Goal: Task Accomplishment & Management: Use online tool/utility

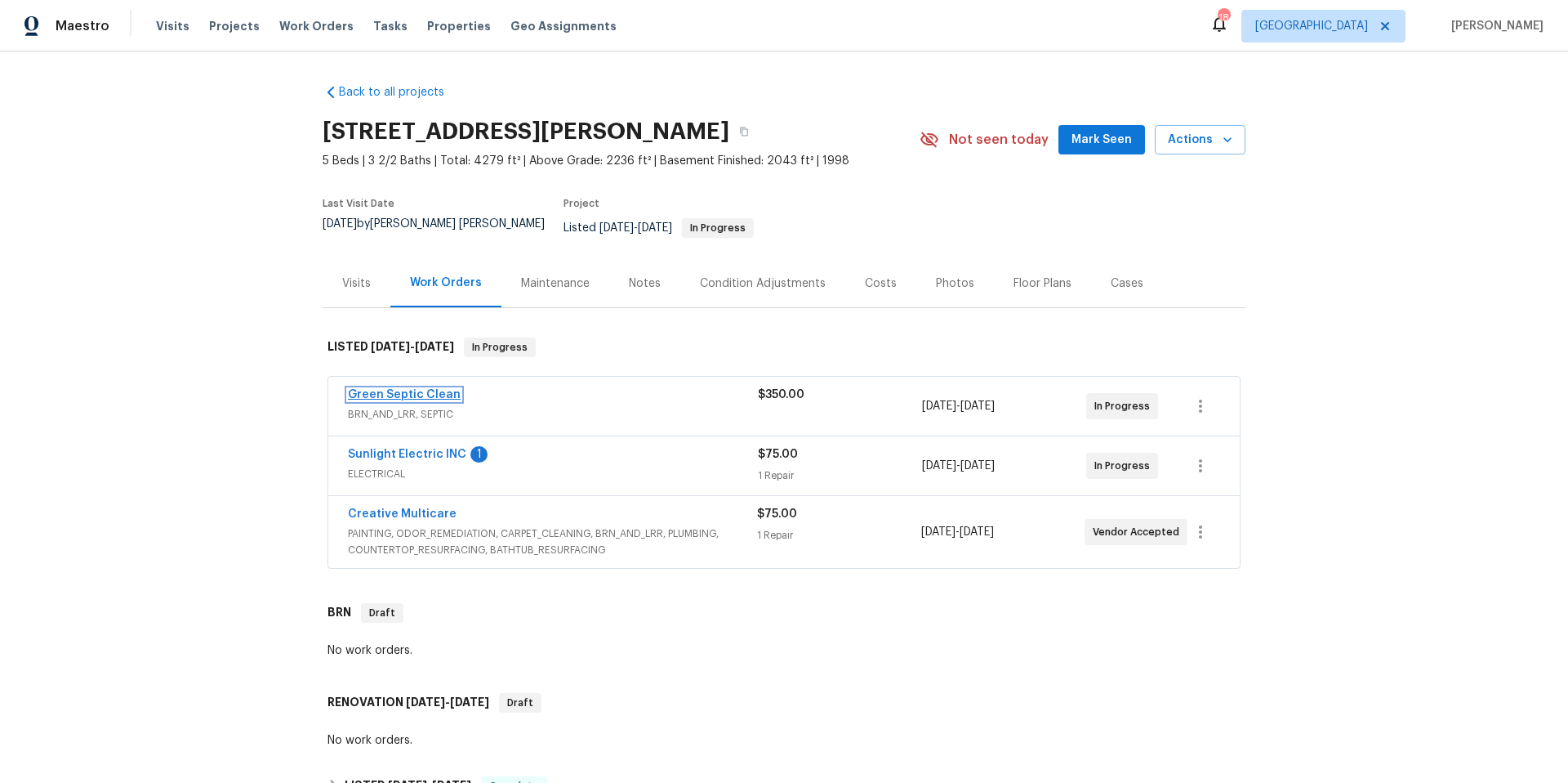
click at [383, 389] on link "Green Septic Clean" at bounding box center [404, 394] width 112 height 11
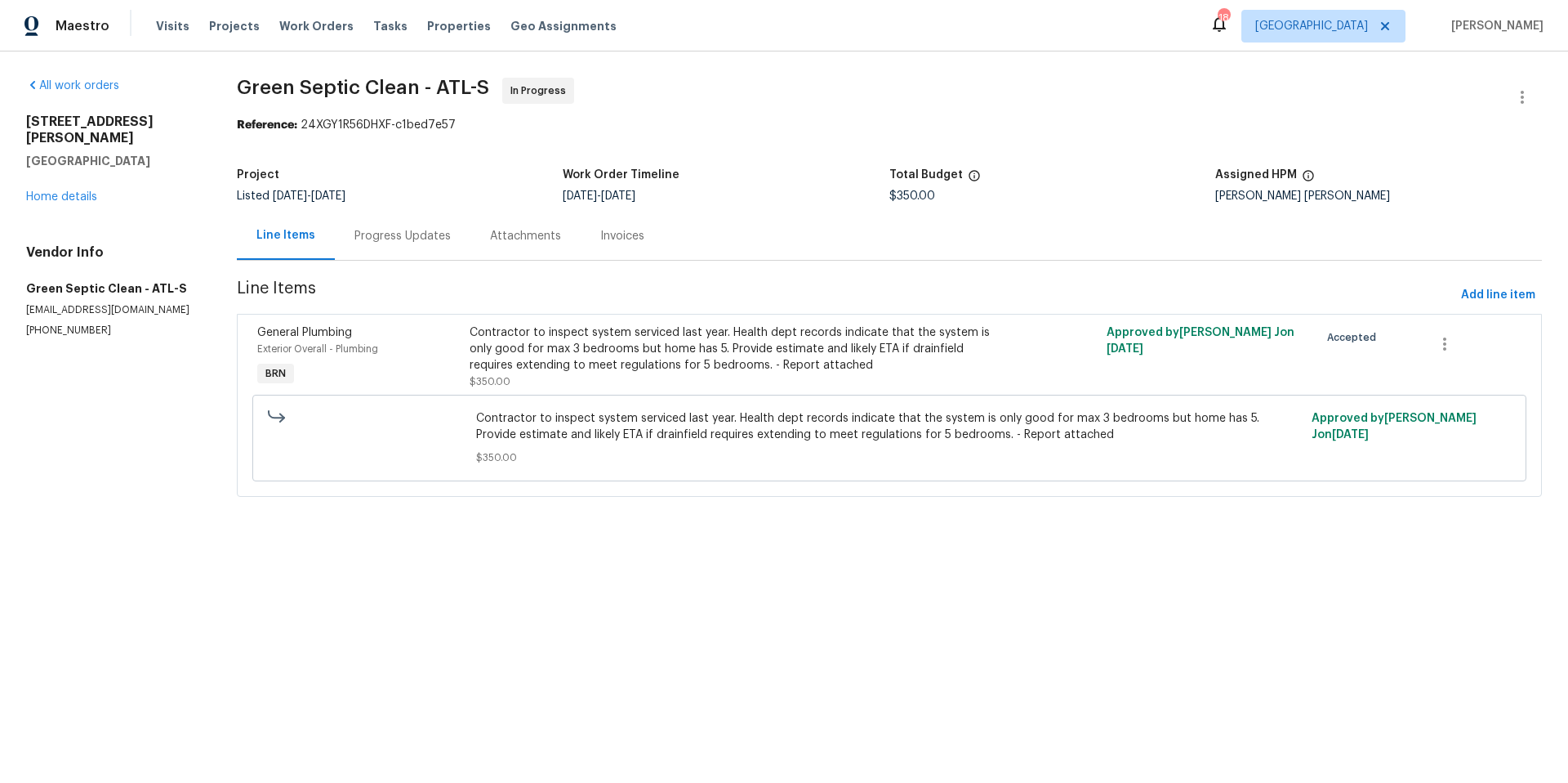
click at [390, 230] on div "Progress Updates" at bounding box center [403, 236] width 97 height 16
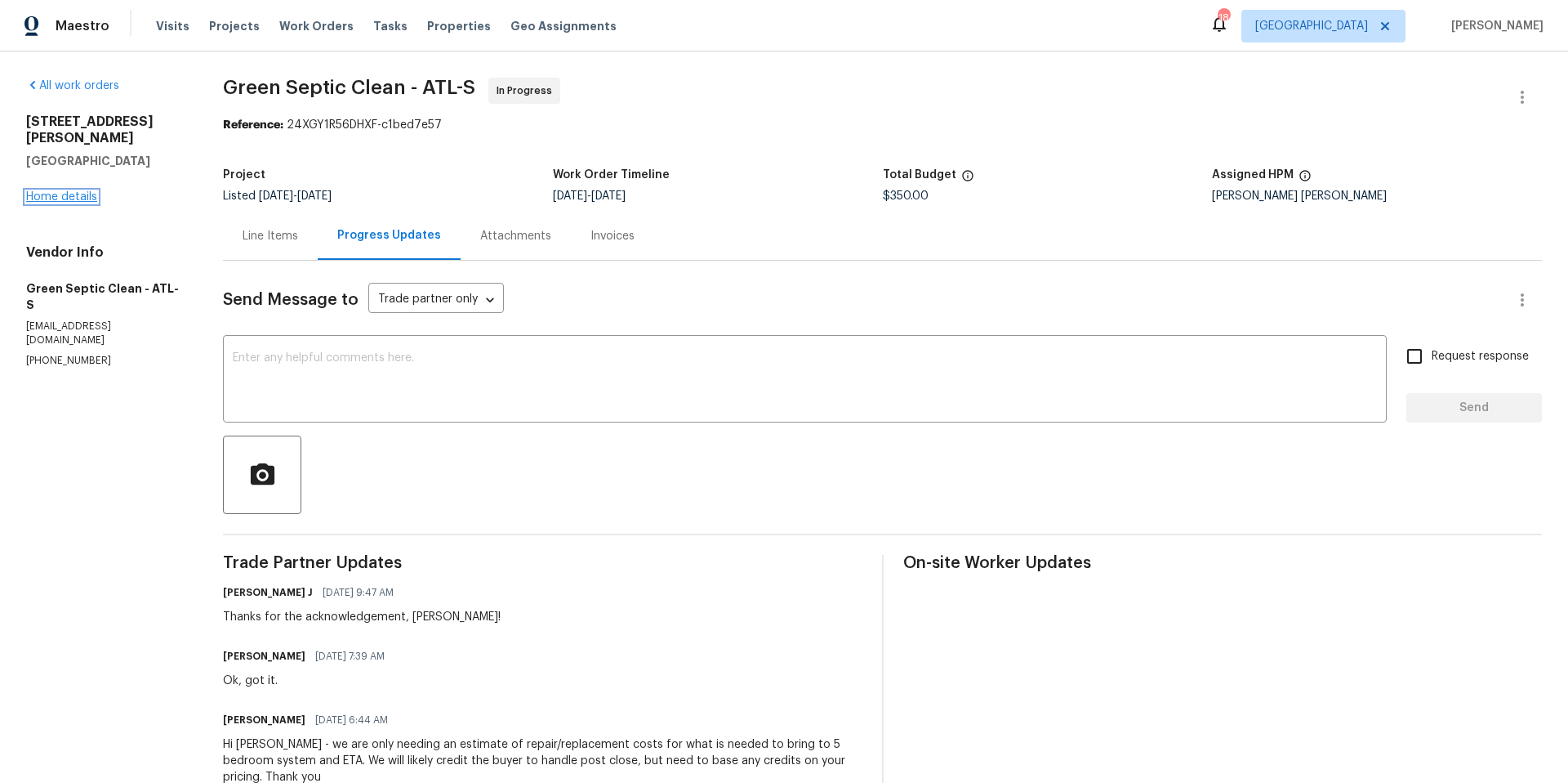
click at [77, 191] on link "Home details" at bounding box center [61, 196] width 71 height 11
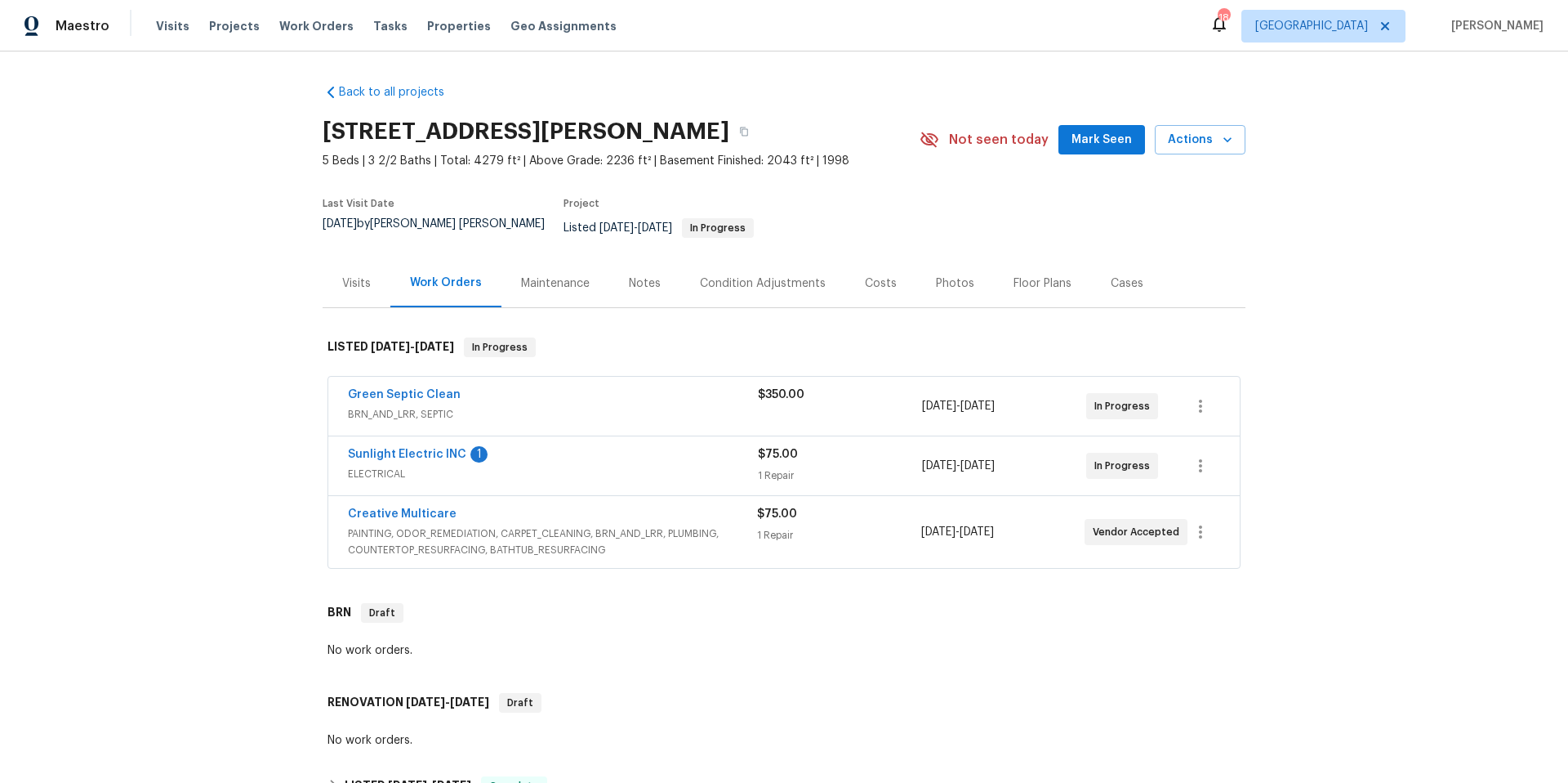
click at [948, 276] on div "Photos" at bounding box center [955, 283] width 38 height 16
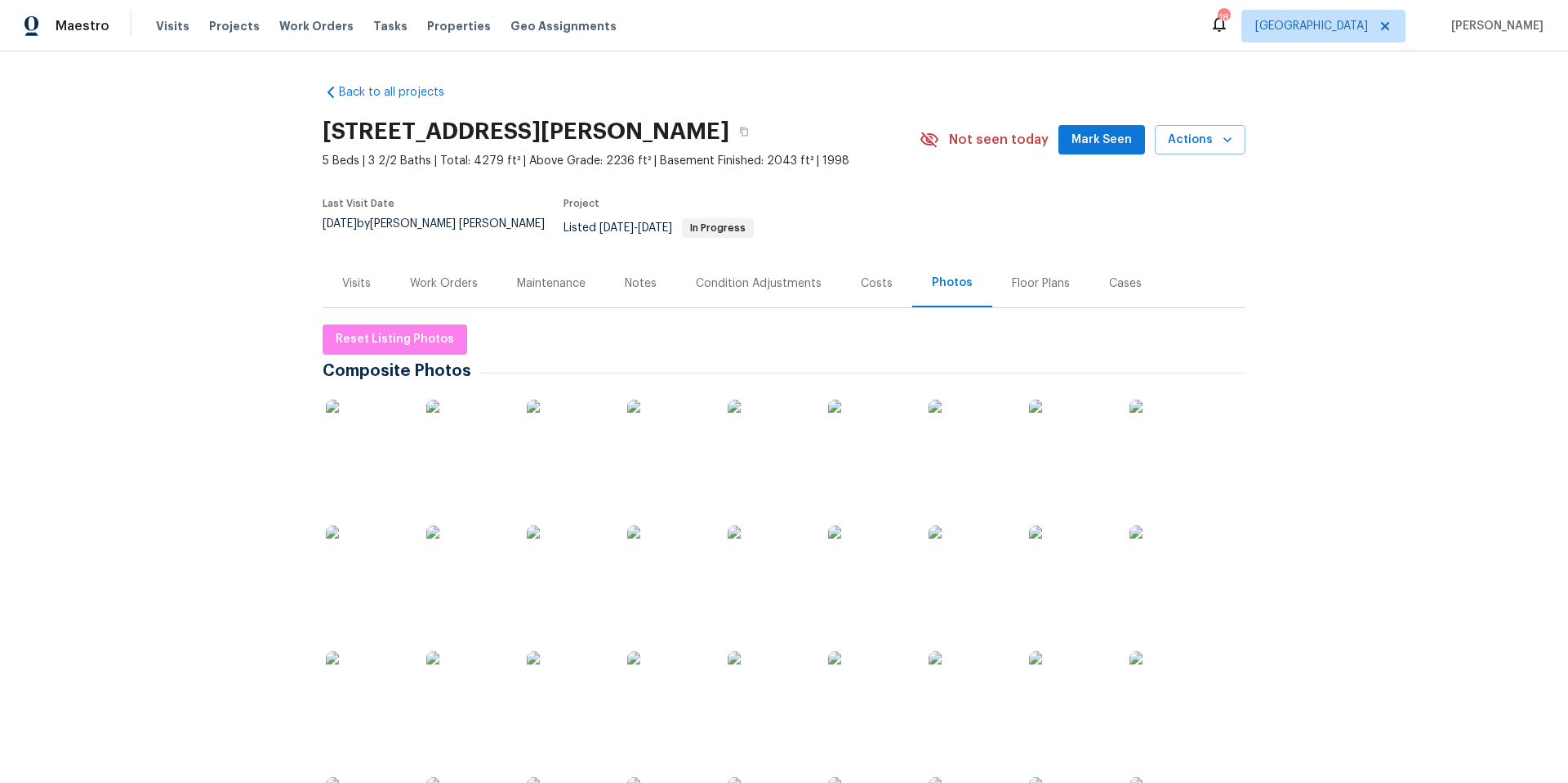
click at [670, 413] on img at bounding box center [668, 440] width 82 height 82
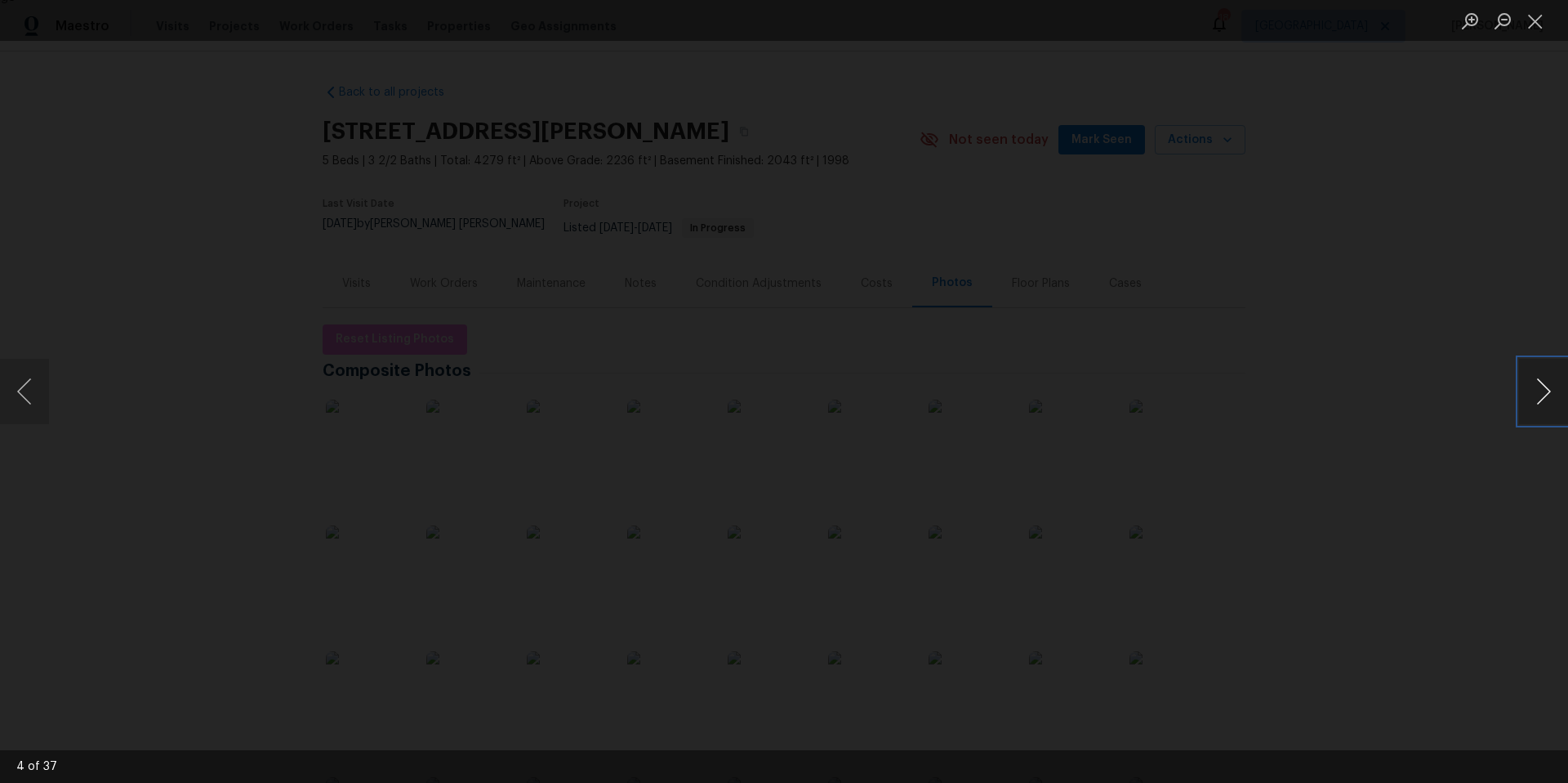
click at [1539, 390] on button "Next image" at bounding box center [1543, 392] width 49 height 66
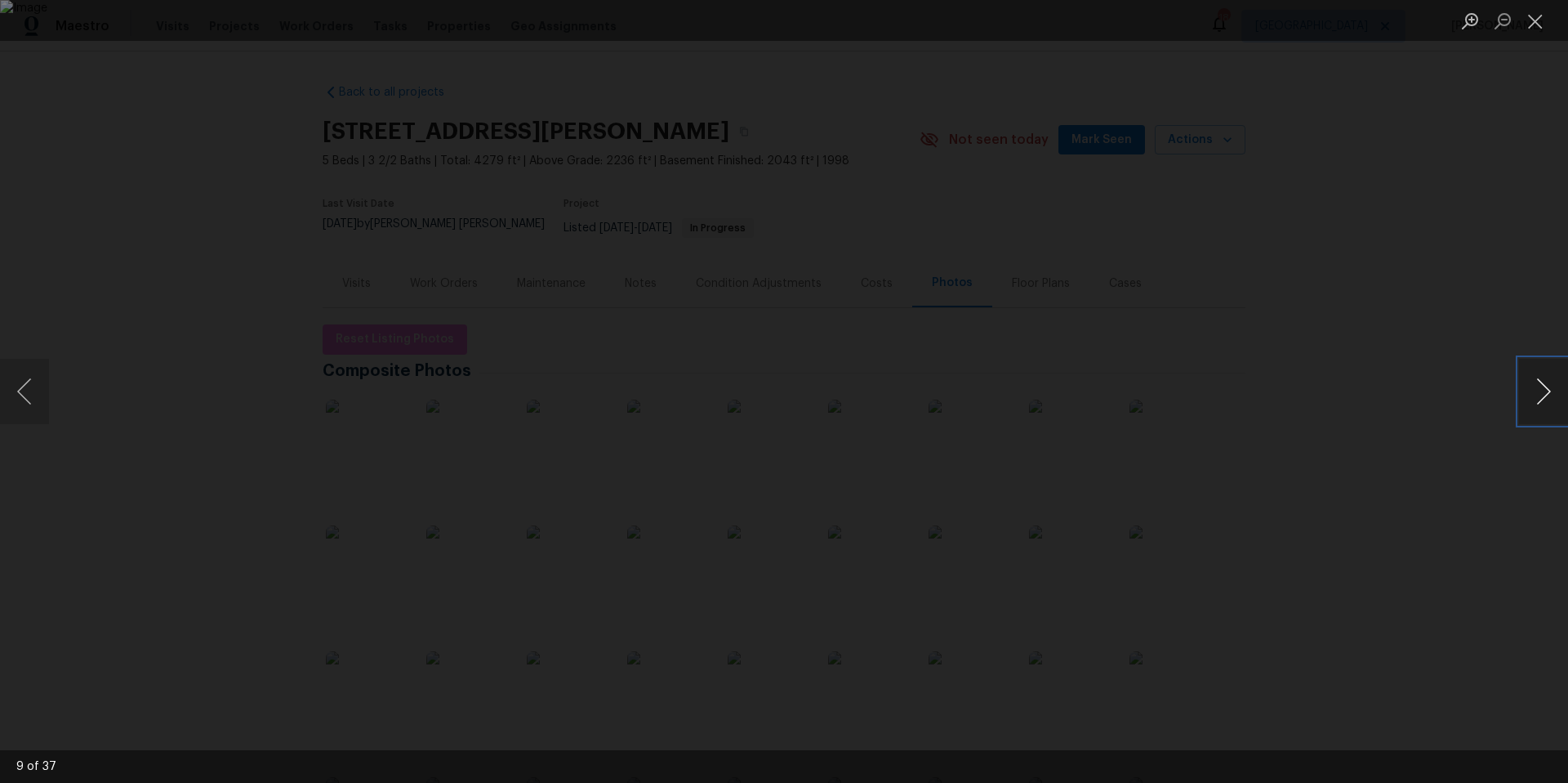
click at [1539, 390] on button "Next image" at bounding box center [1543, 392] width 49 height 66
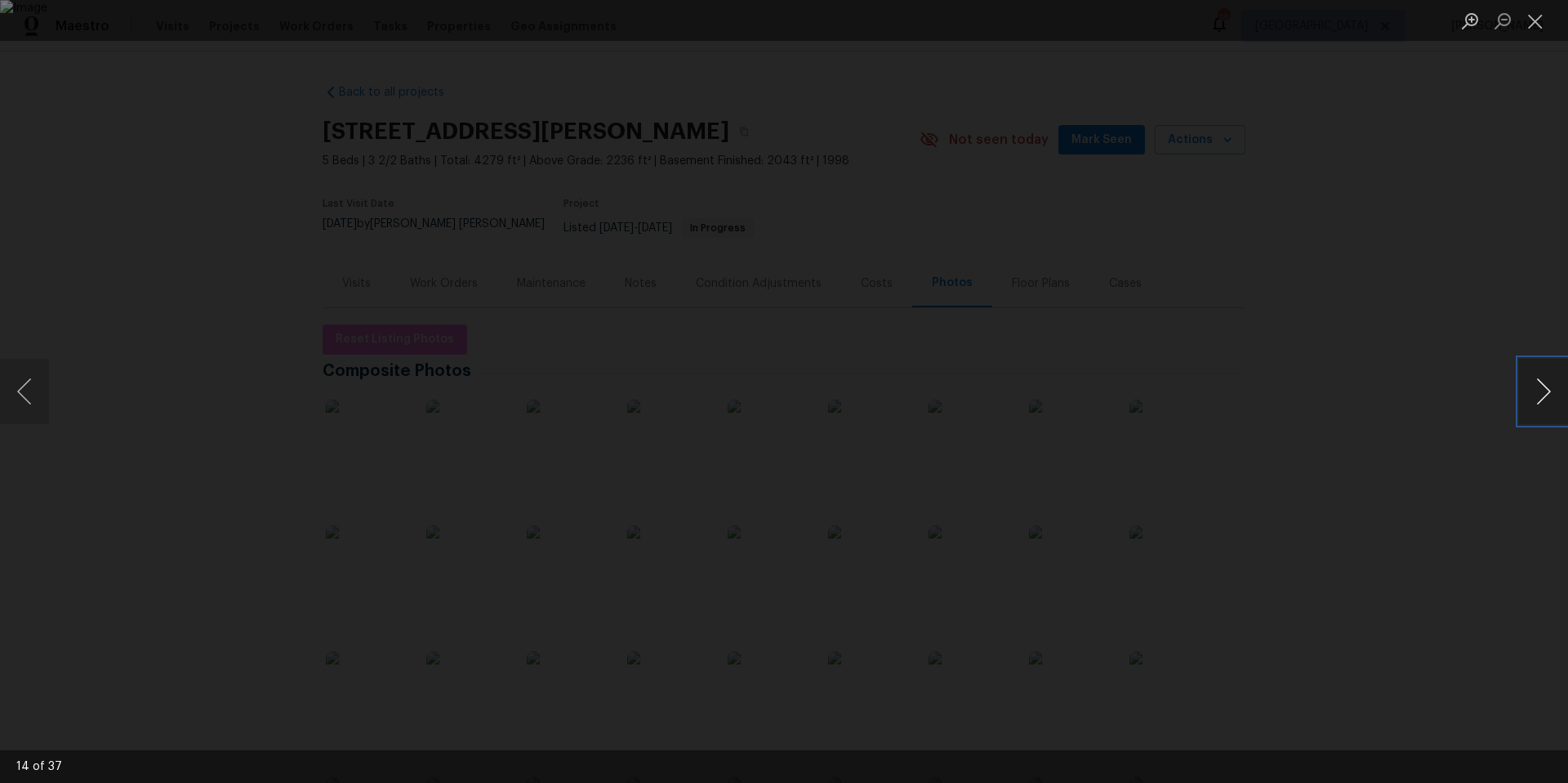
click at [1539, 390] on button "Next image" at bounding box center [1543, 392] width 49 height 66
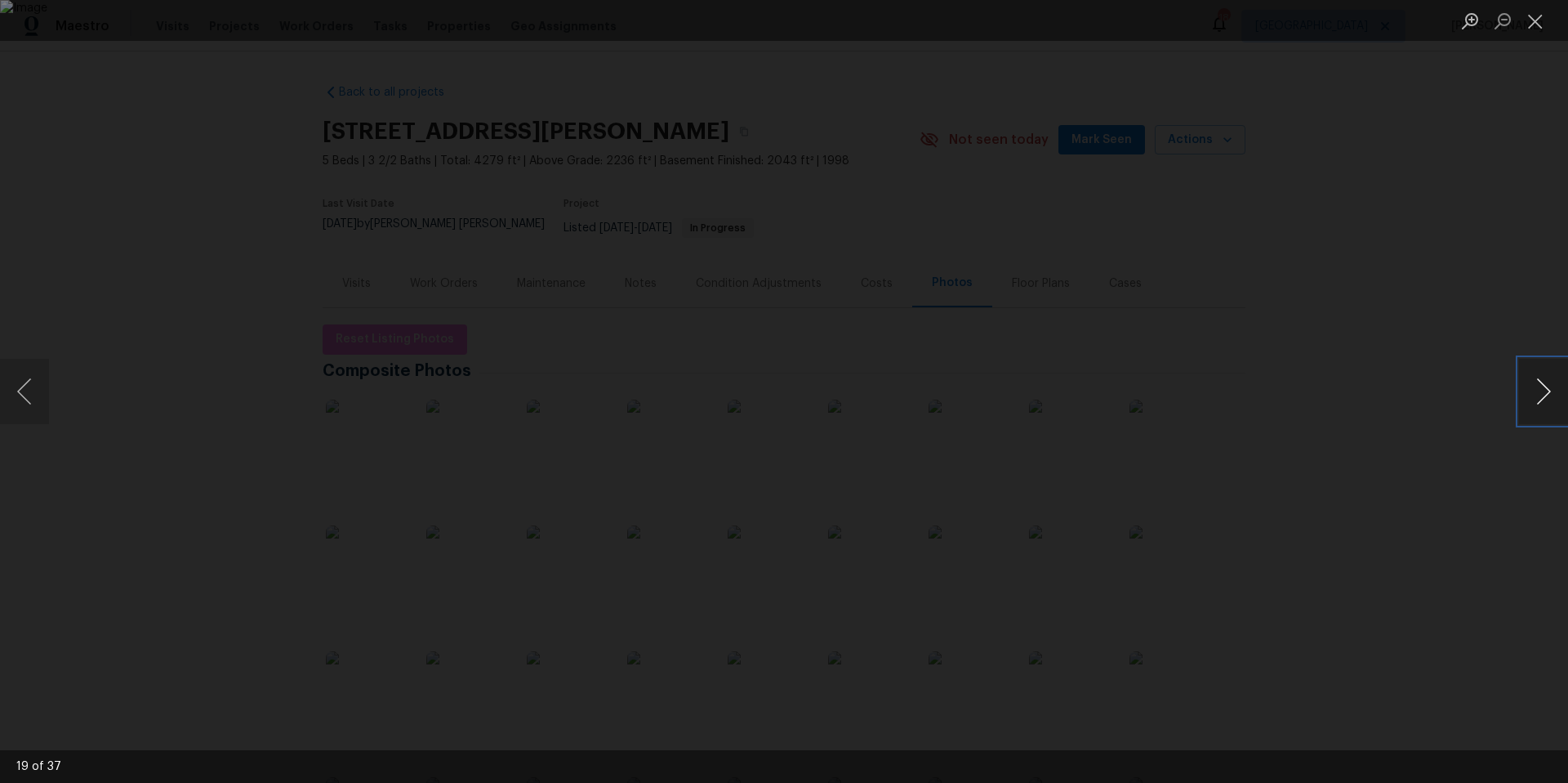
click at [1539, 390] on button "Next image" at bounding box center [1543, 392] width 49 height 66
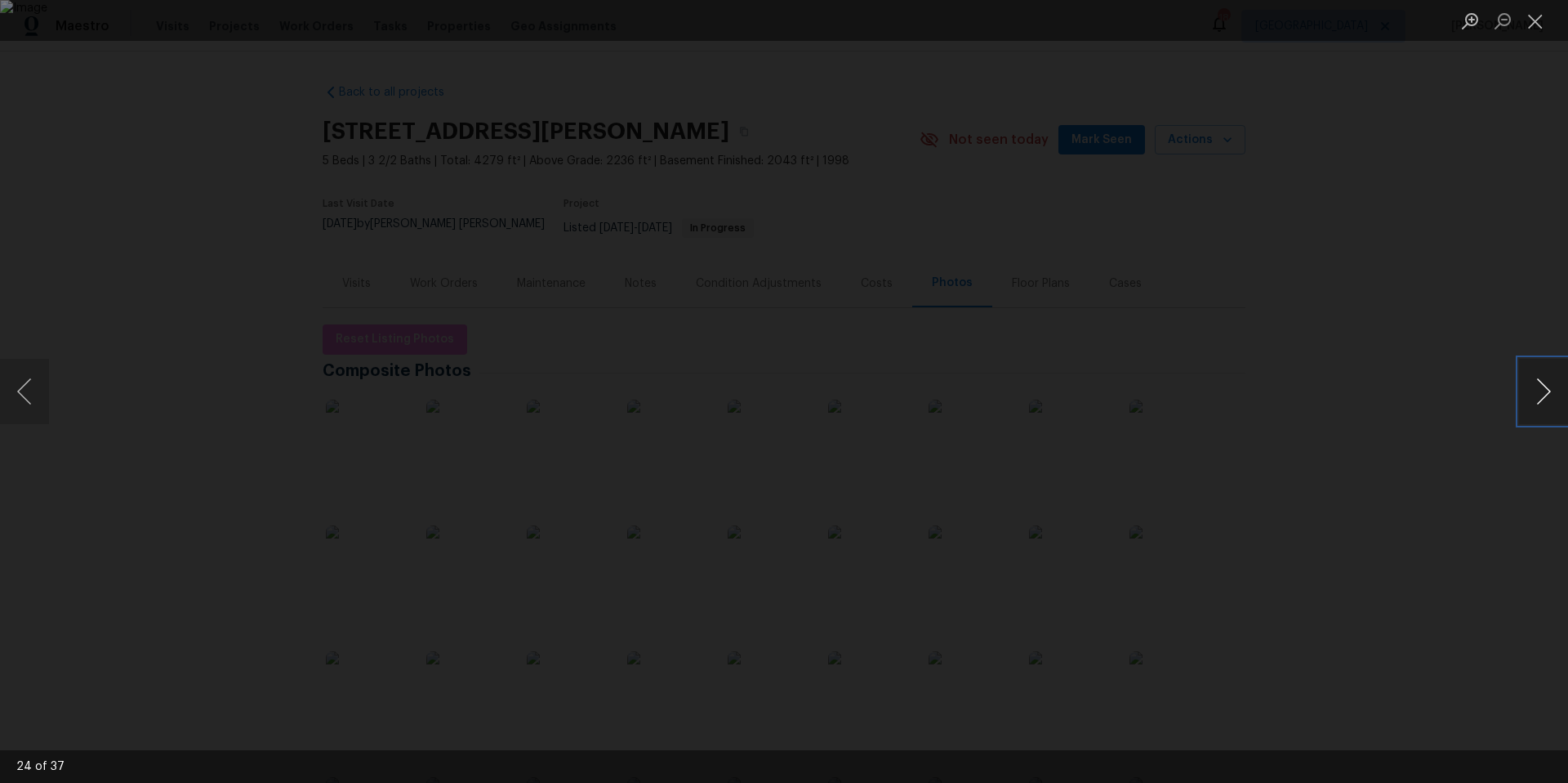
click at [1540, 404] on button "Next image" at bounding box center [1543, 392] width 49 height 66
click at [1536, 404] on button "Next image" at bounding box center [1543, 392] width 49 height 66
click at [1542, 22] on button "Close lightbox" at bounding box center [1535, 21] width 33 height 29
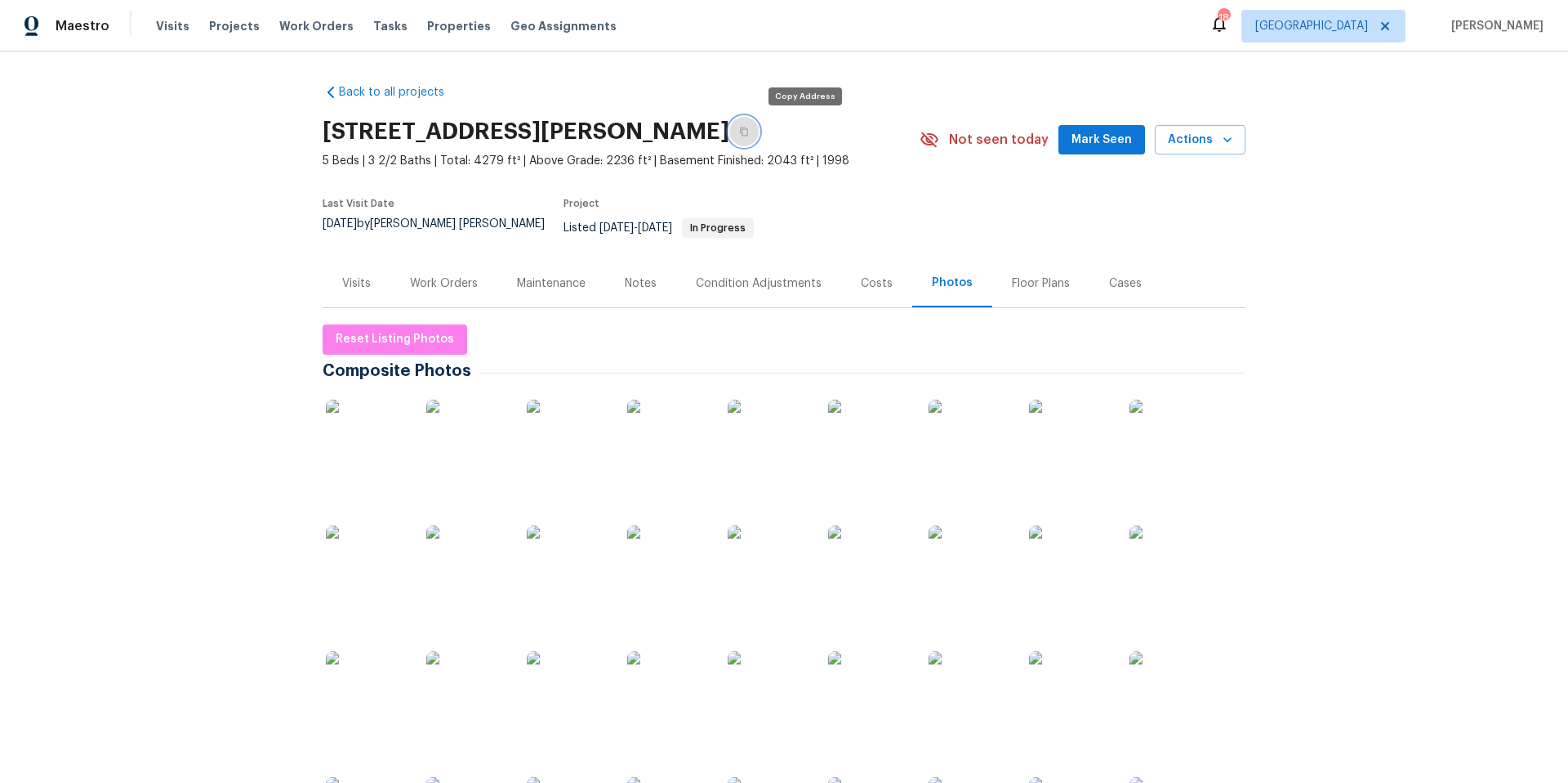
click at [749, 128] on icon "button" at bounding box center [743, 131] width 10 height 10
click at [448, 276] on div "Work Orders" at bounding box center [444, 283] width 67 height 16
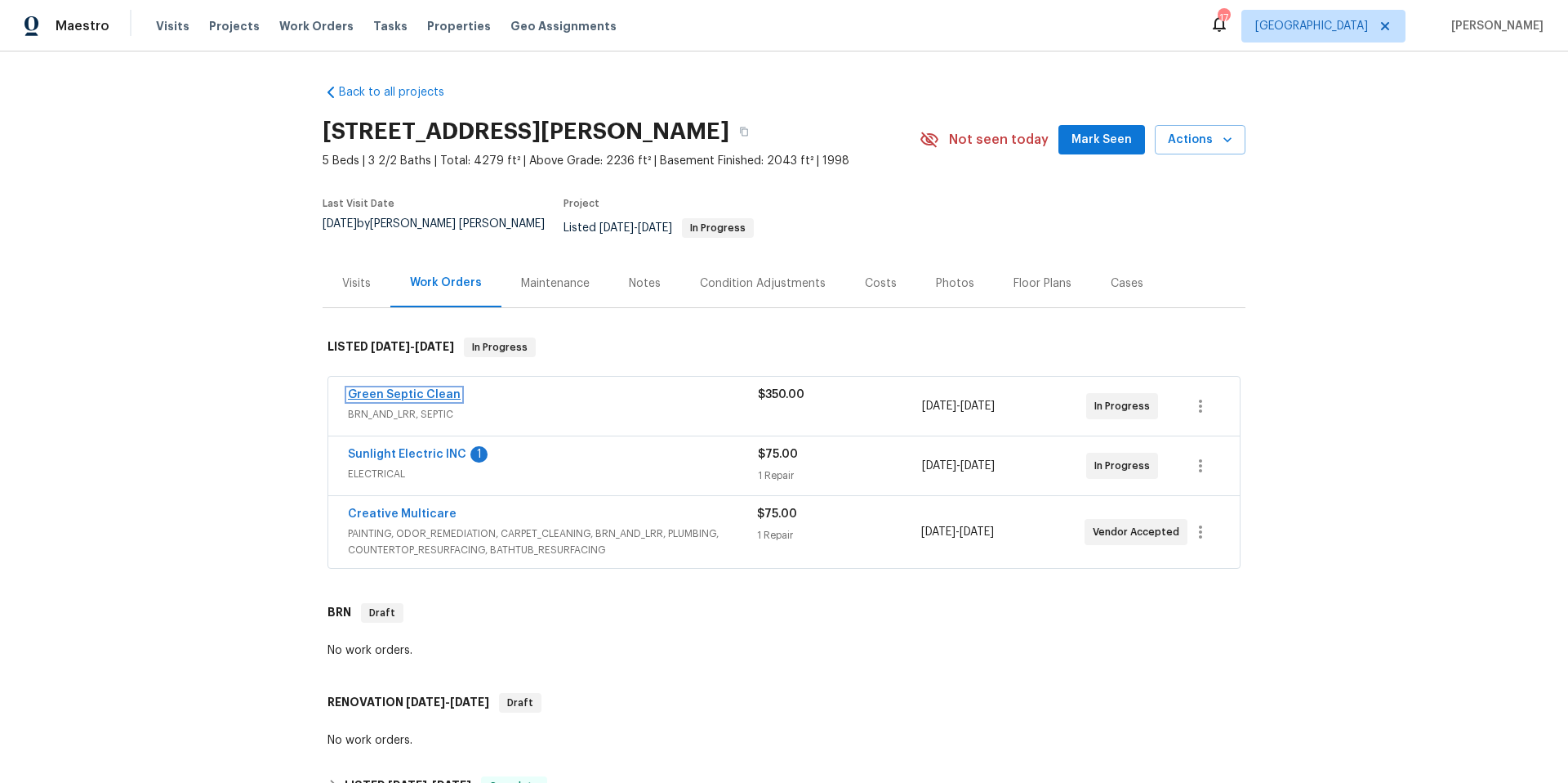
click at [390, 389] on link "Green Septic Clean" at bounding box center [404, 394] width 112 height 11
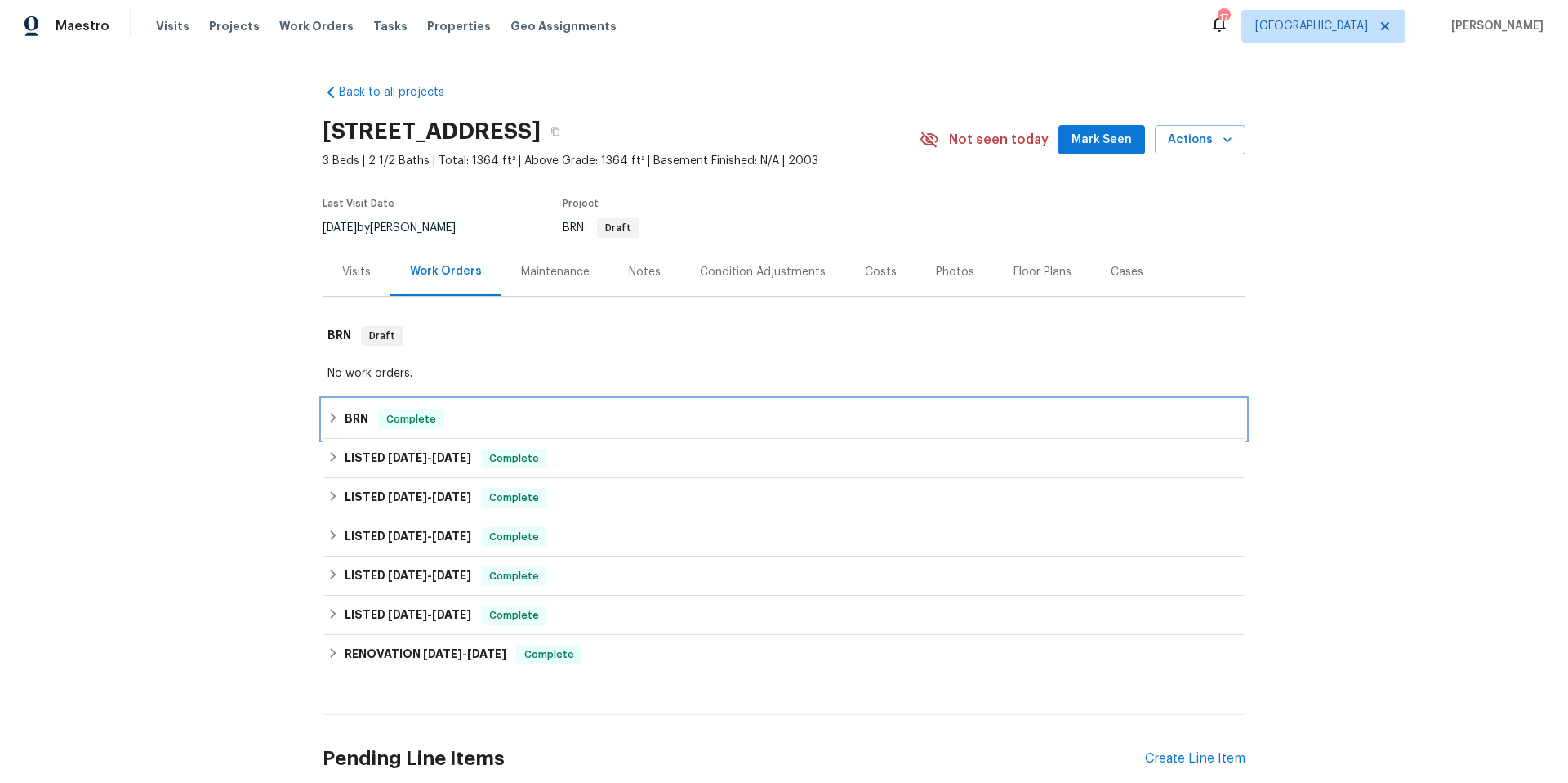
click at [619, 429] on div "BRN Complete" at bounding box center [784, 419] width 913 height 20
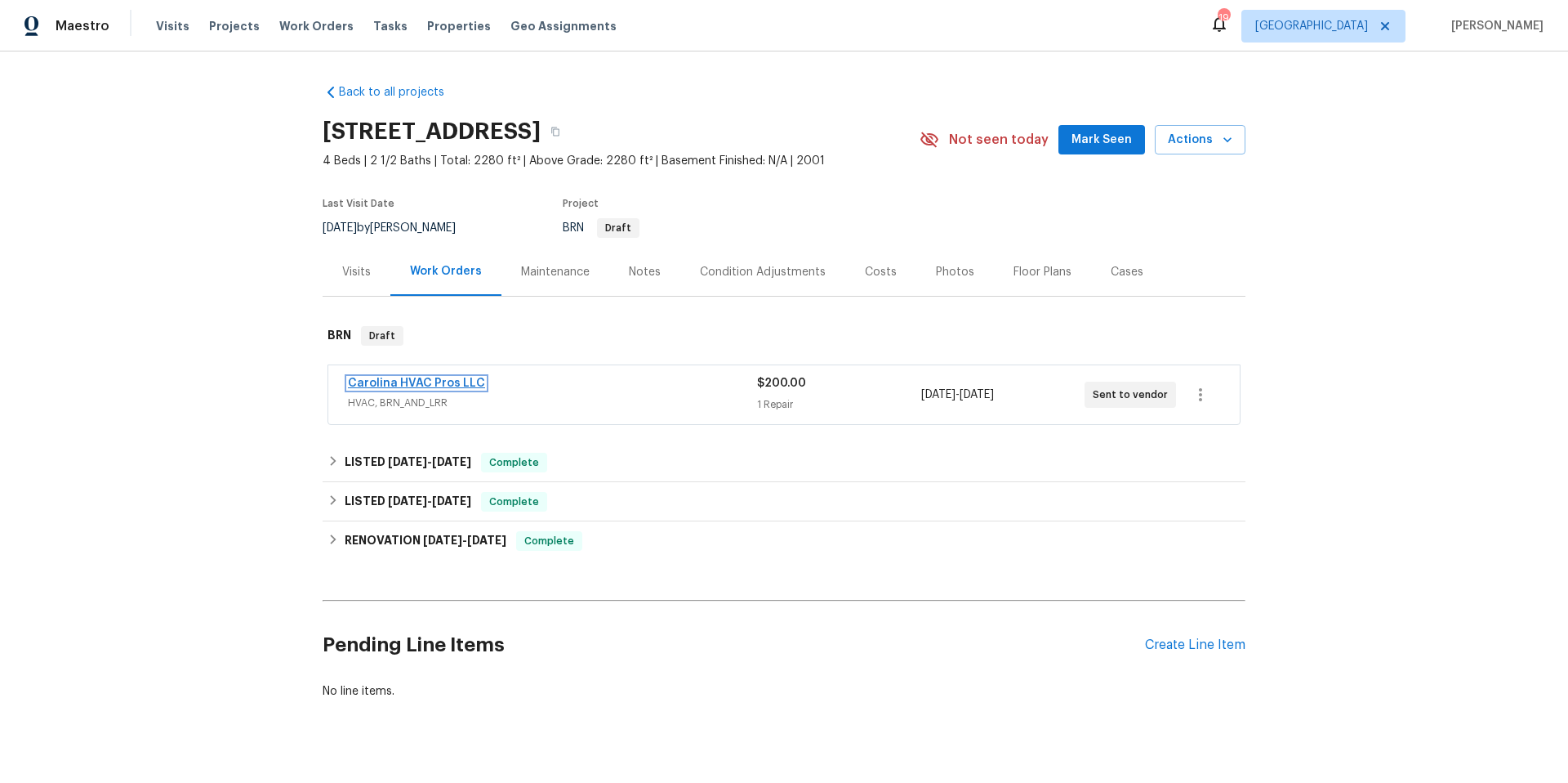
click at [425, 384] on link "Carolina HVAC Pros LLC" at bounding box center [416, 383] width 137 height 11
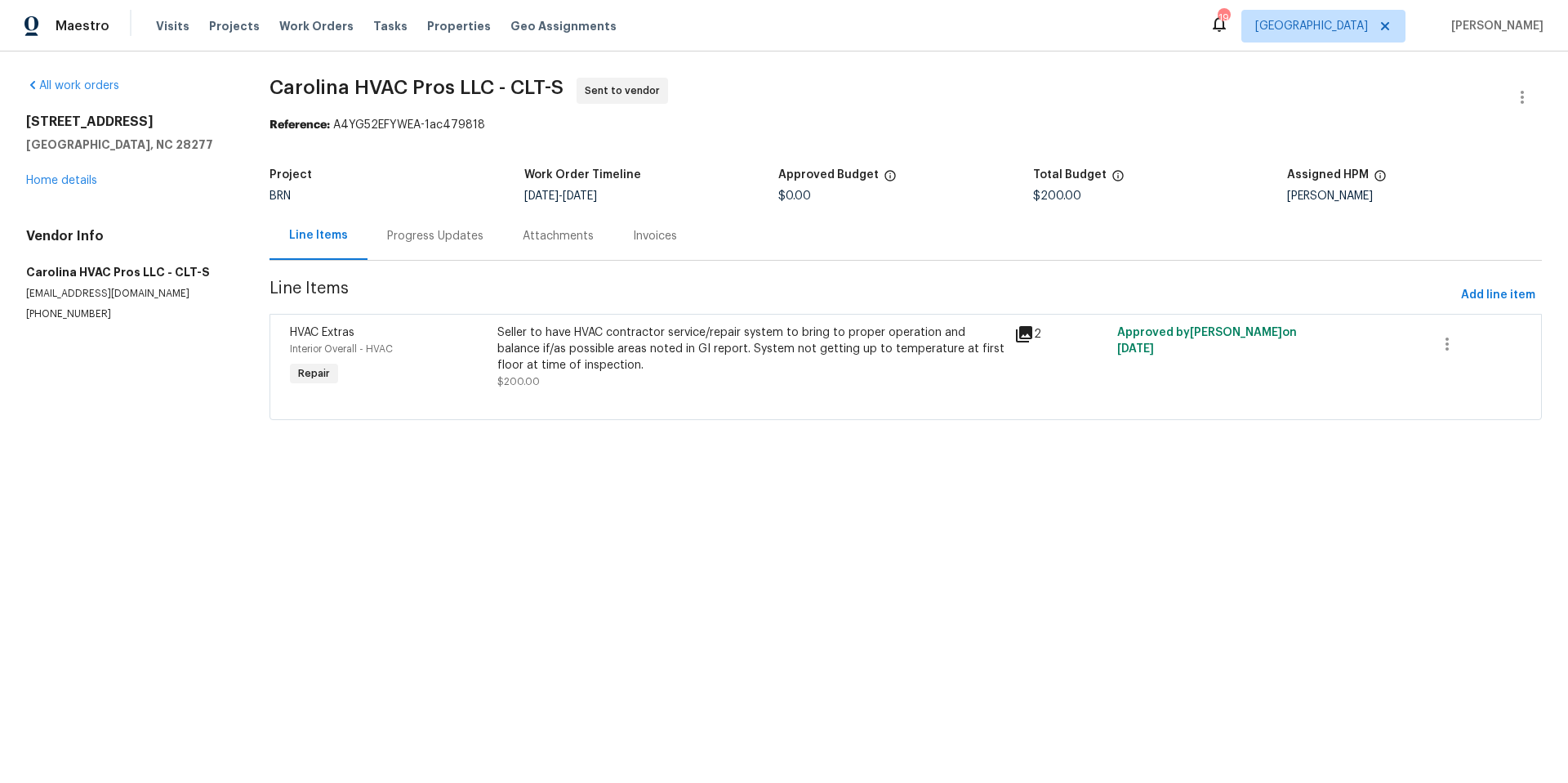
click at [610, 352] on div "Seller to have HVAC contractor service/repair system to bring to proper operati…" at bounding box center [751, 348] width 507 height 49
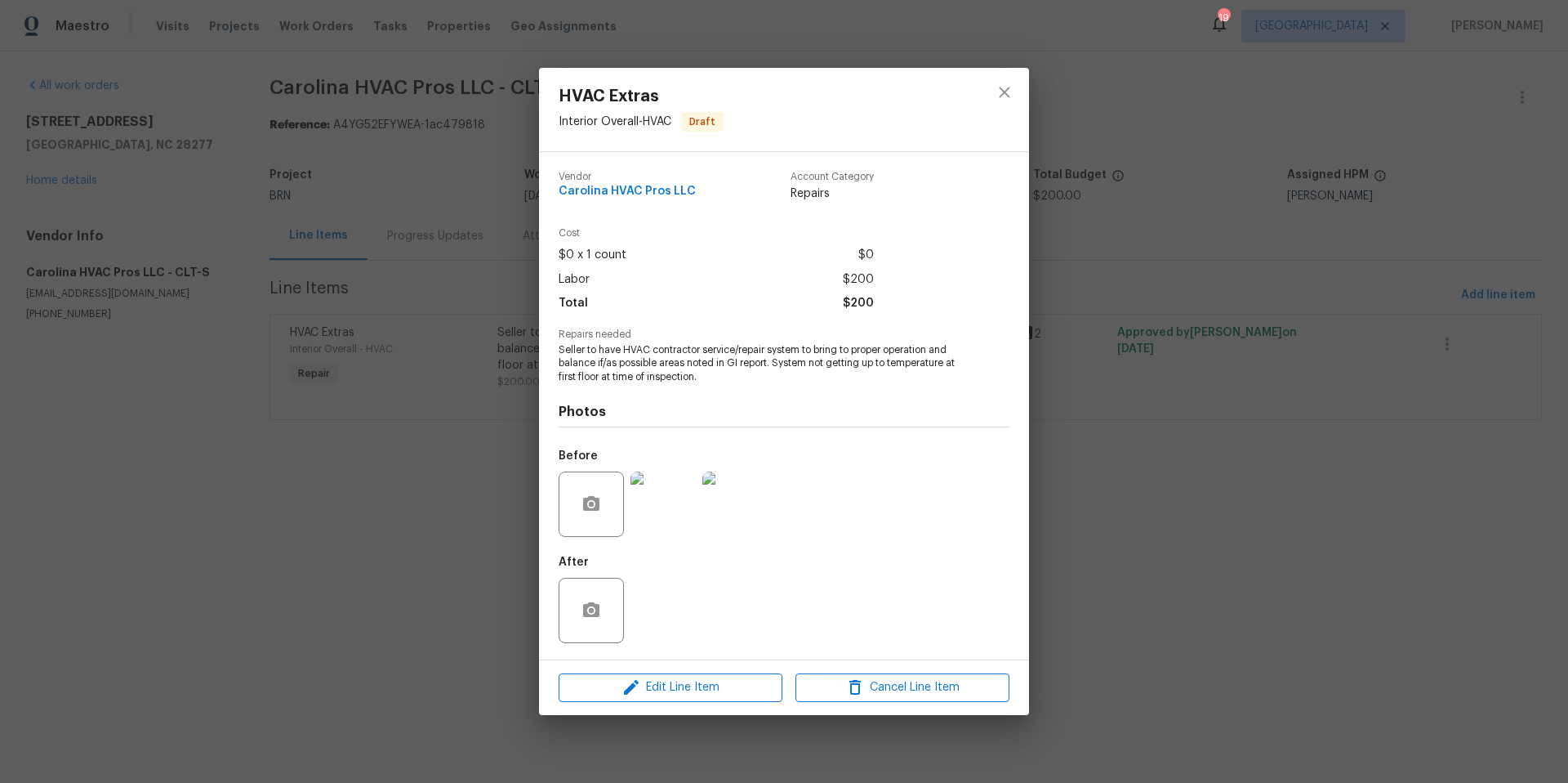
click at [653, 504] on img at bounding box center [663, 504] width 66 height 66
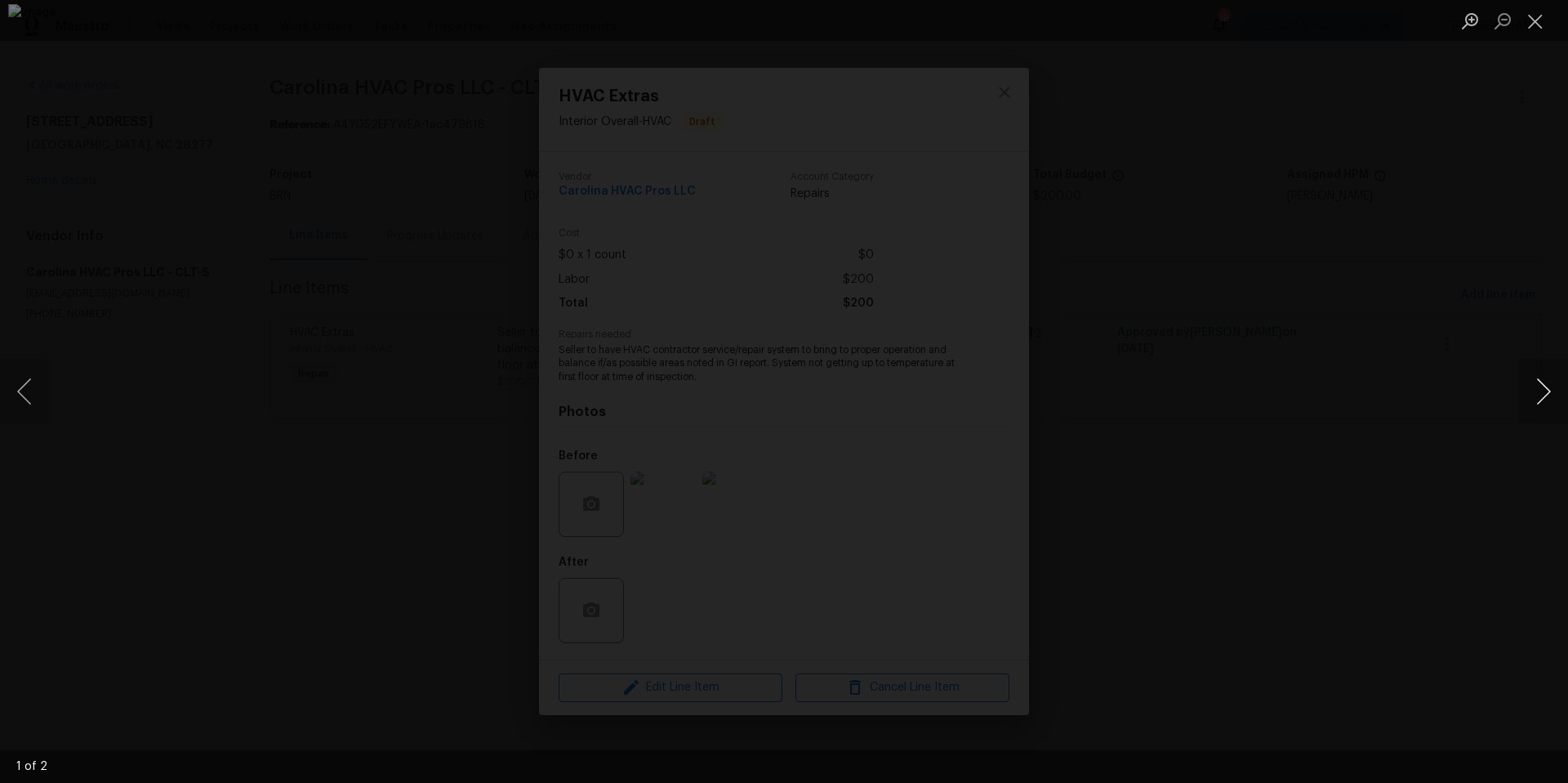
click at [1550, 392] on button "Next image" at bounding box center [1543, 392] width 49 height 66
click at [1439, 236] on div "Lightbox" at bounding box center [784, 392] width 1568 height 783
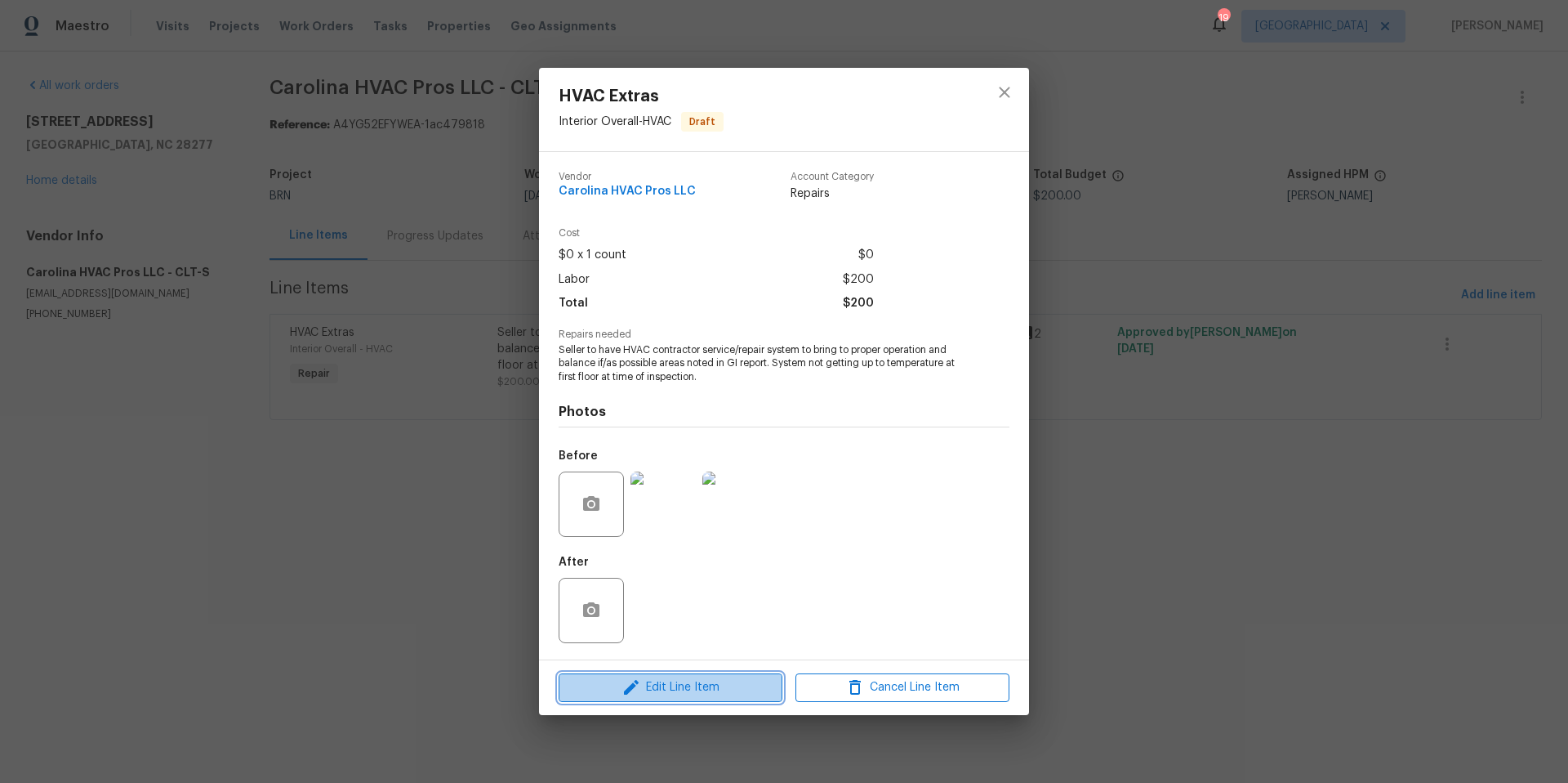
click at [673, 684] on span "Edit Line Item" at bounding box center [670, 688] width 214 height 21
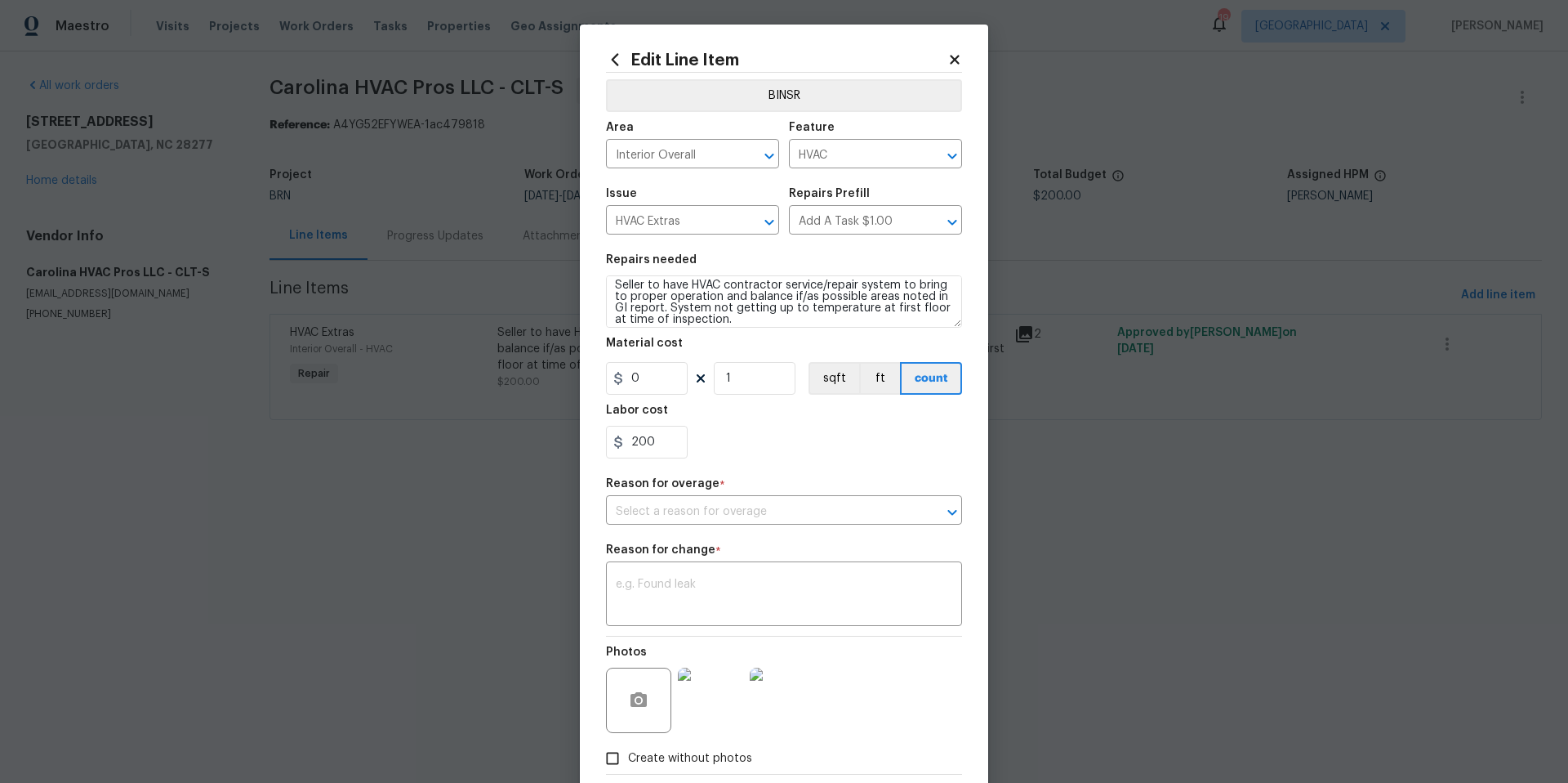
scroll to position [11, 0]
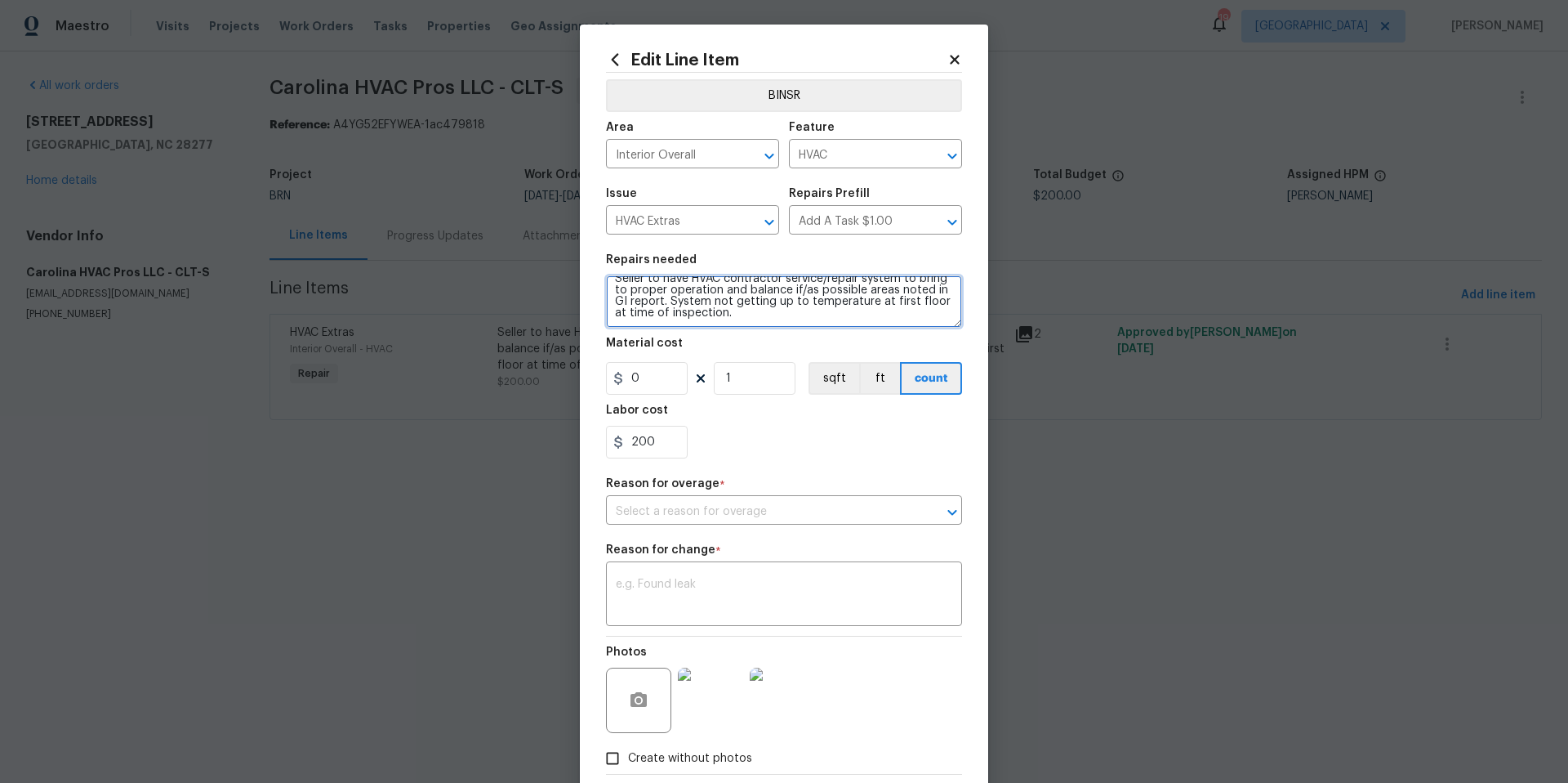
click at [794, 312] on textarea "Seller to have HVAC contractor service/repair system to bring to proper operati…" at bounding box center [784, 302] width 356 height 52
drag, startPoint x: 607, startPoint y: 291, endPoint x: 792, endPoint y: 356, distance: 196.1
click at [792, 356] on section "Repairs needed Seller to have HVAC contractor service/repair system to bring to…" at bounding box center [784, 356] width 356 height 224
type textarea "Seller to have HVAC contractor service/repair system to bring to proper operati…"
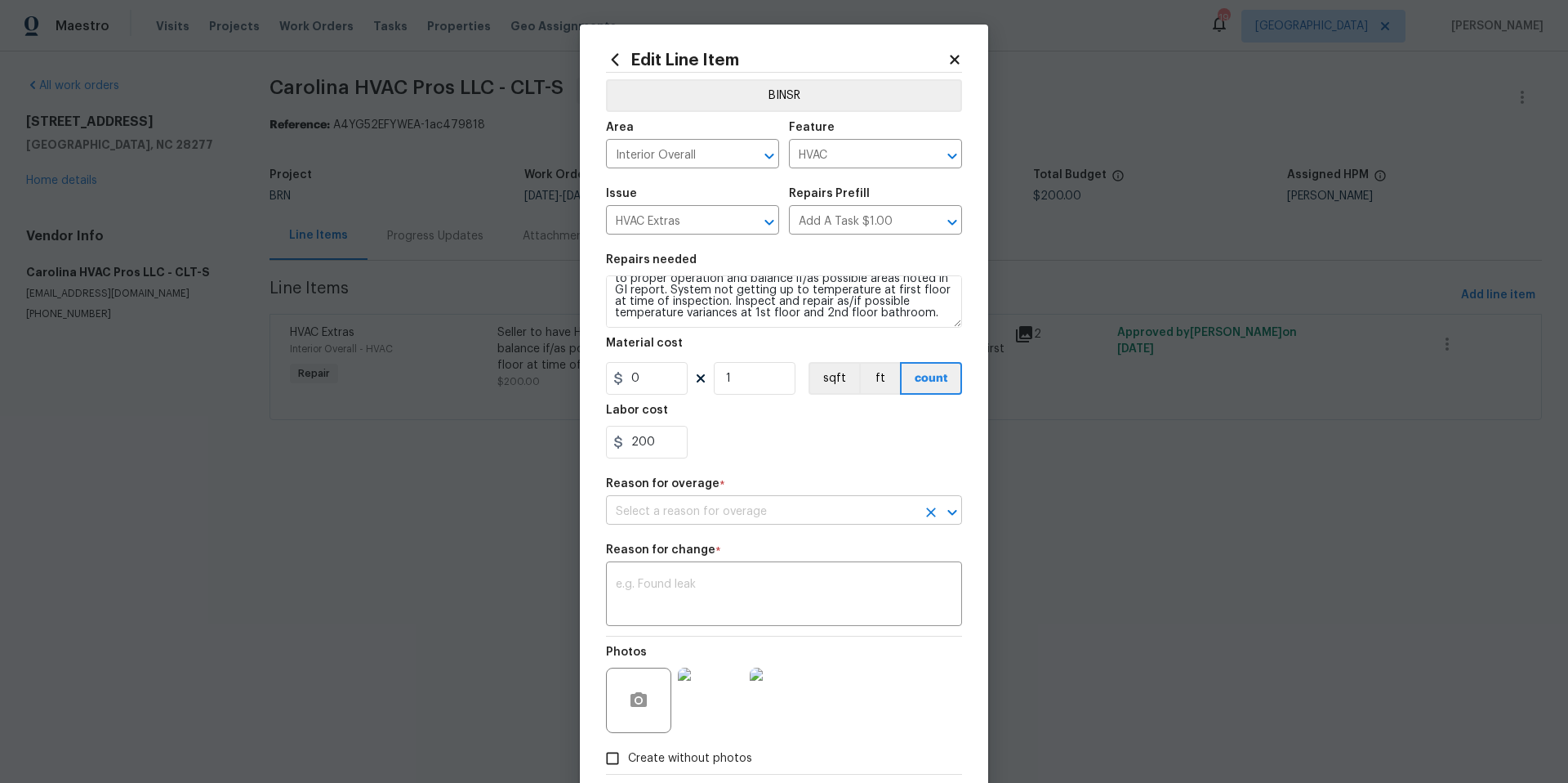
click at [834, 512] on input "text" at bounding box center [760, 512] width 310 height 25
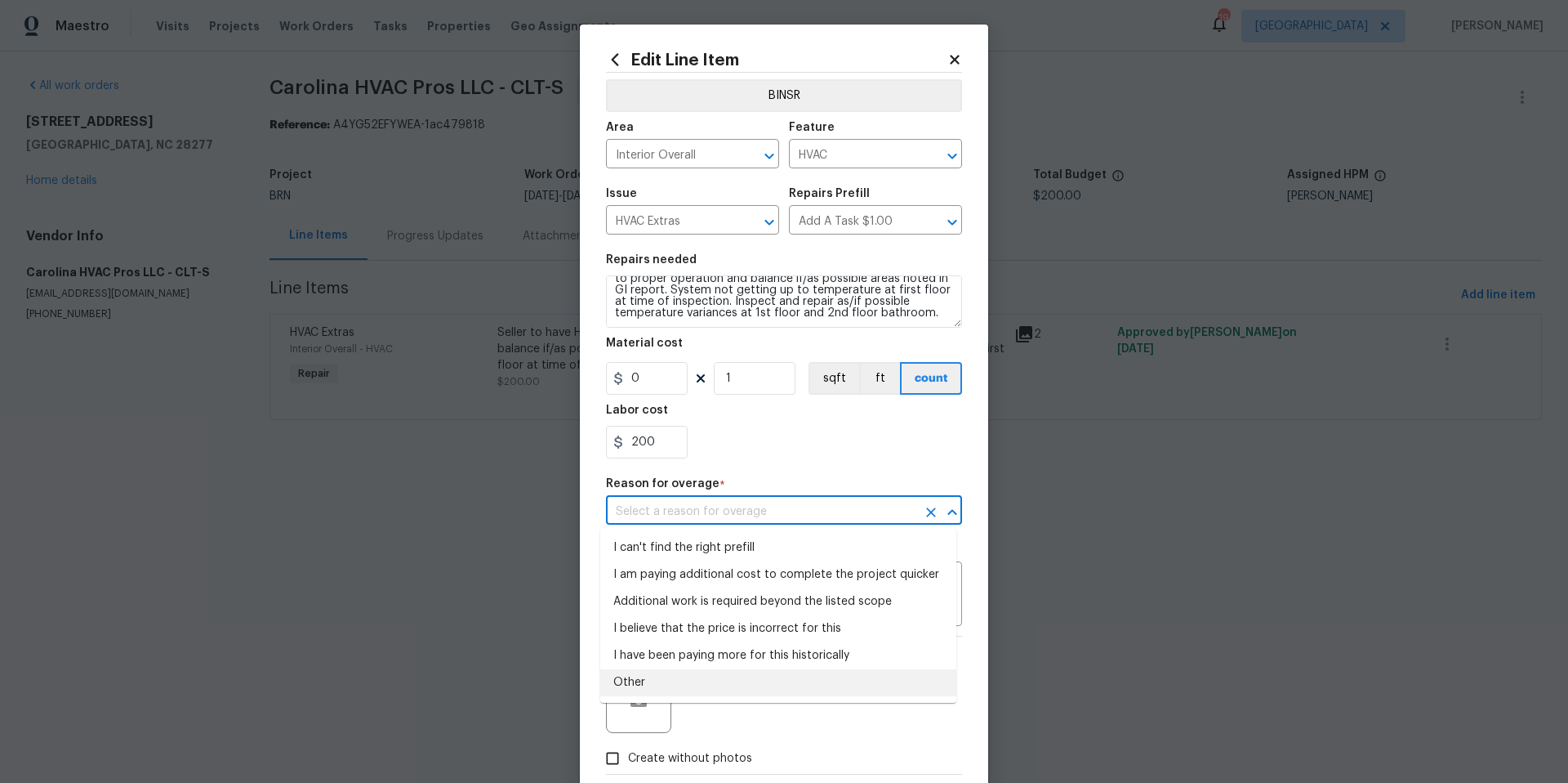
click at [636, 681] on li "Other" at bounding box center [778, 682] width 356 height 27
type input "Other"
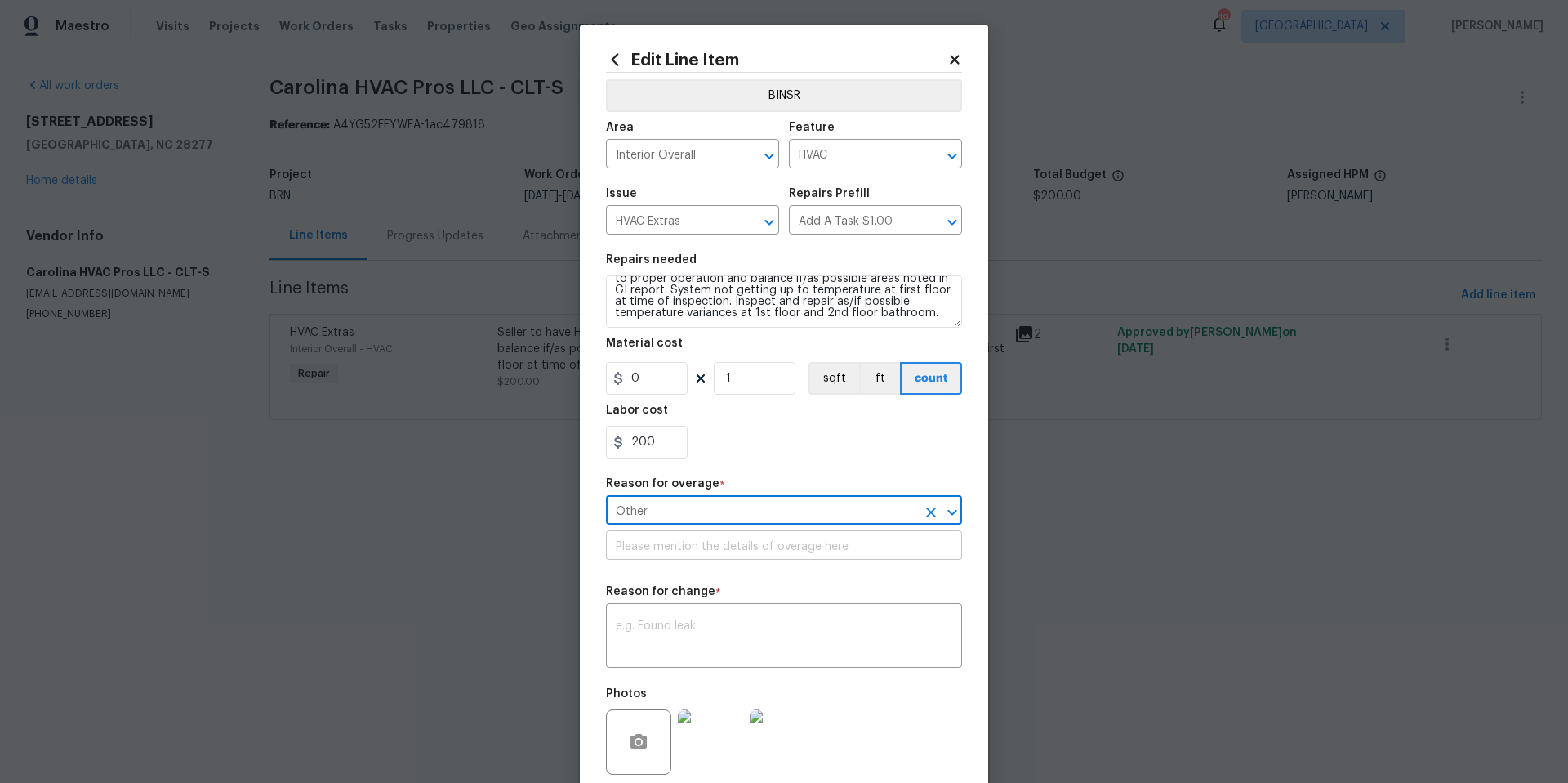
click at [758, 547] on input "text" at bounding box center [784, 546] width 356 height 25
type input "no overage, scope clarification"
click at [721, 619] on div "x ​" at bounding box center [784, 637] width 356 height 60
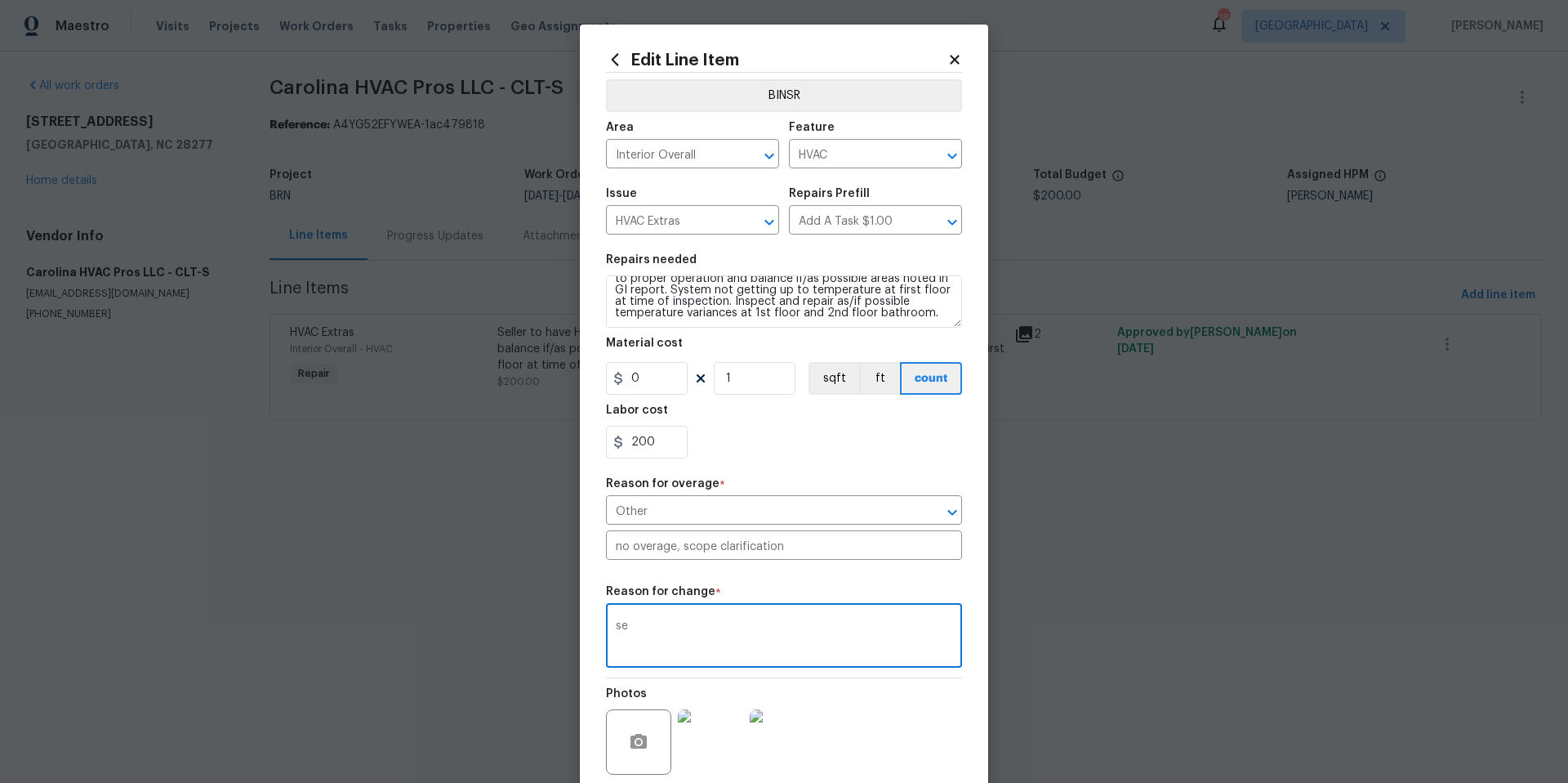
type textarea "s"
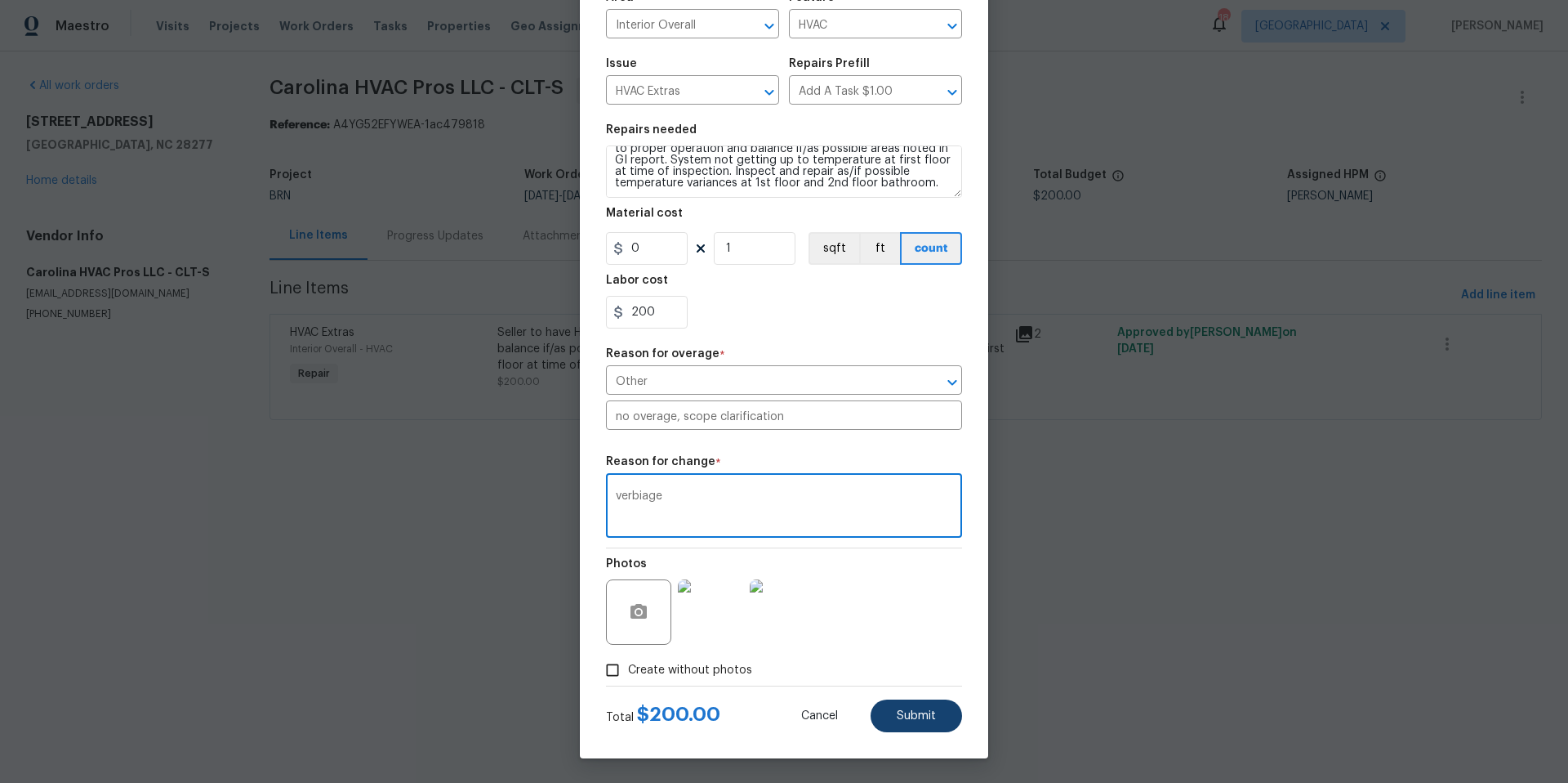
type textarea "verbiage"
click at [897, 721] on span "Submit" at bounding box center [916, 716] width 39 height 12
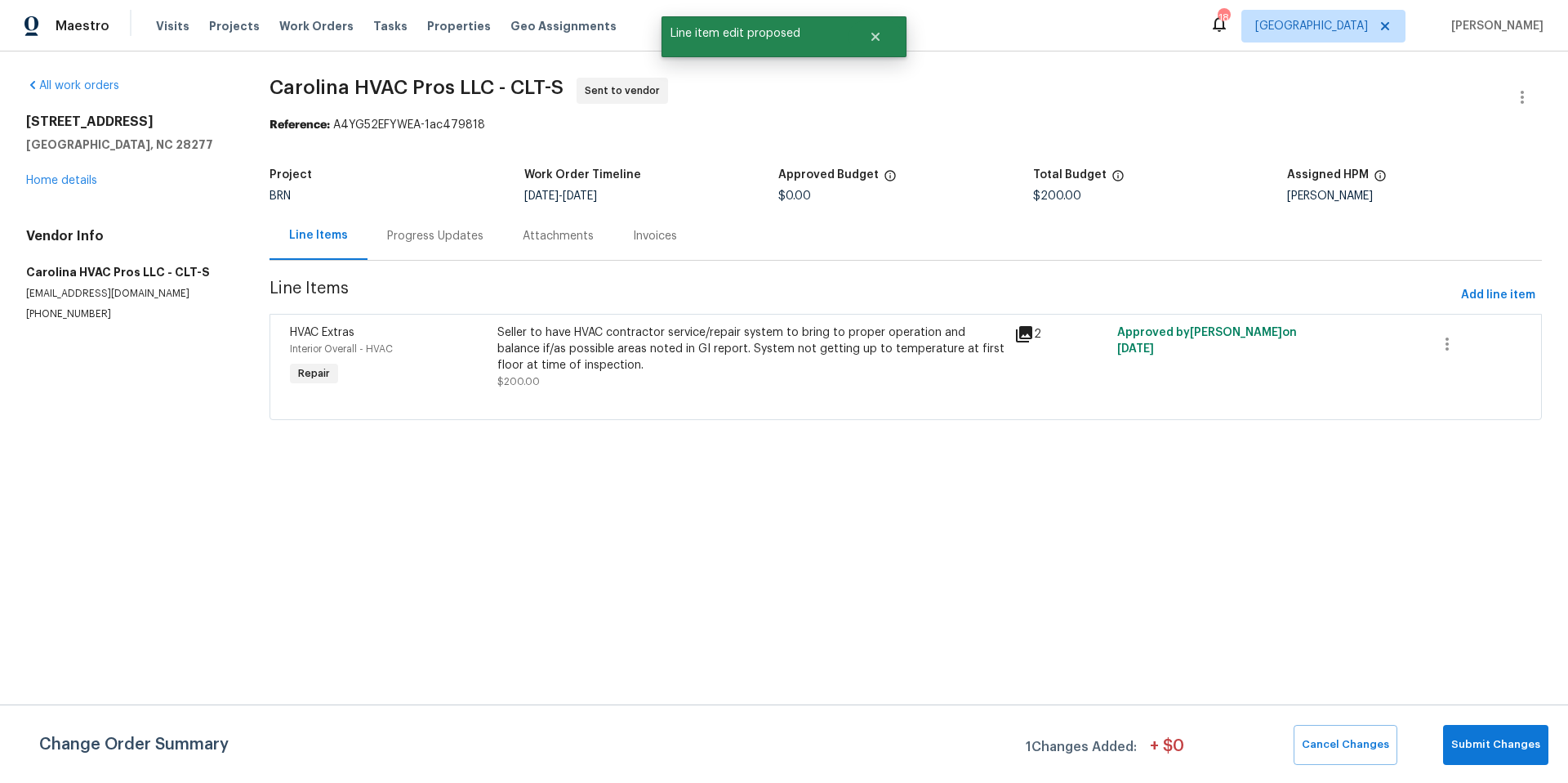
scroll to position [0, 0]
click at [1481, 737] on span "Submit Changes" at bounding box center [1495, 745] width 89 height 19
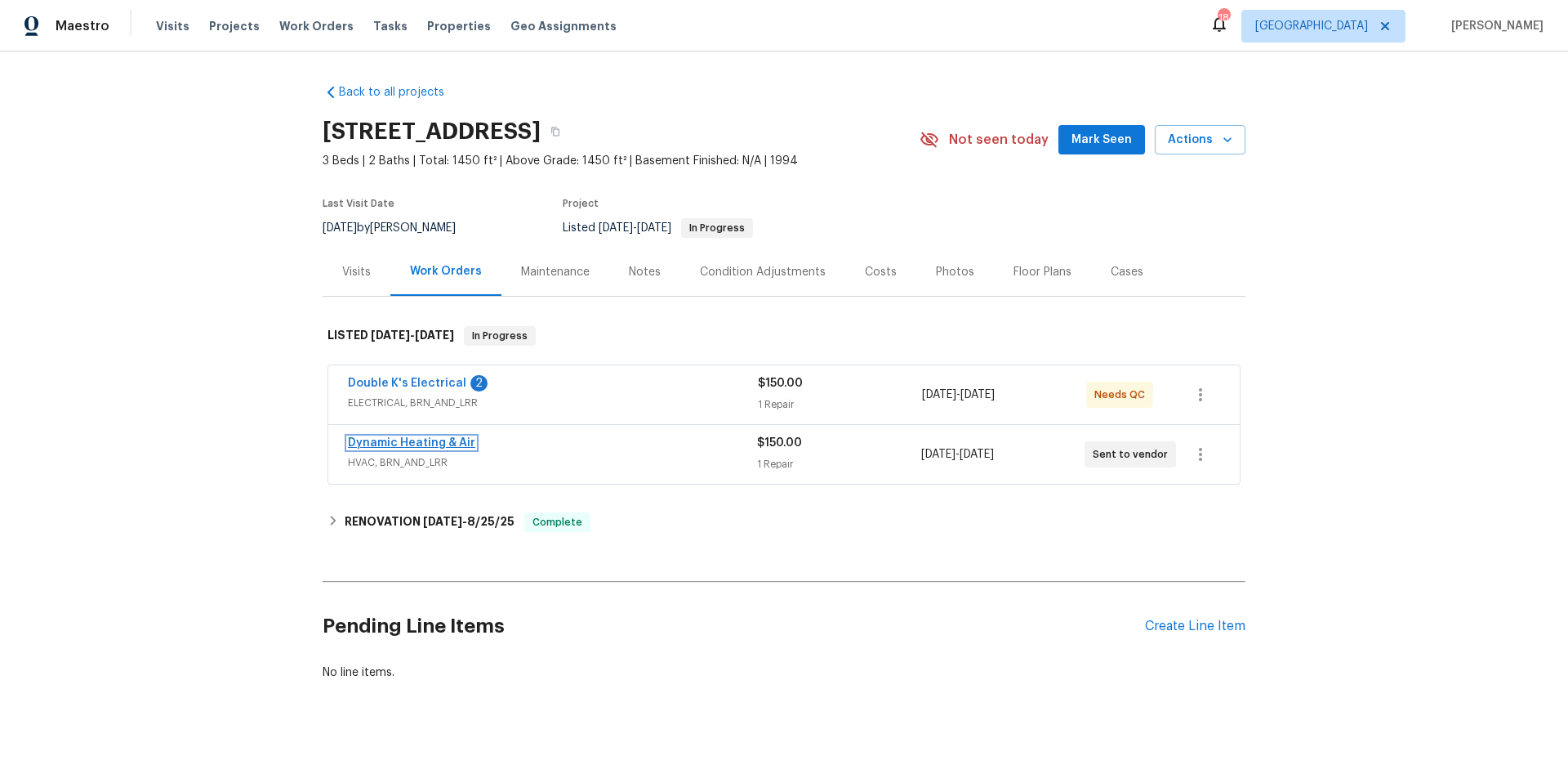
click at [384, 439] on link "Dynamic Heating & Air" at bounding box center [411, 442] width 127 height 11
